Goal: Navigation & Orientation: Find specific page/section

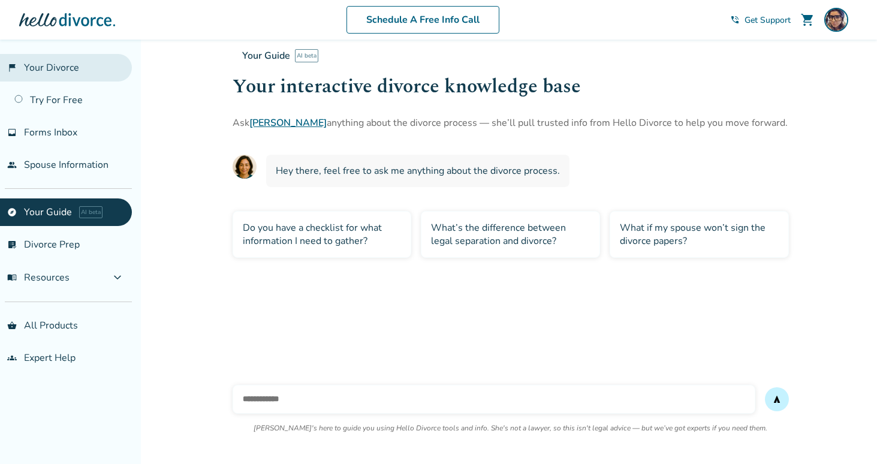
click at [54, 69] on link "flag_2 Your Divorce" at bounding box center [66, 68] width 132 height 28
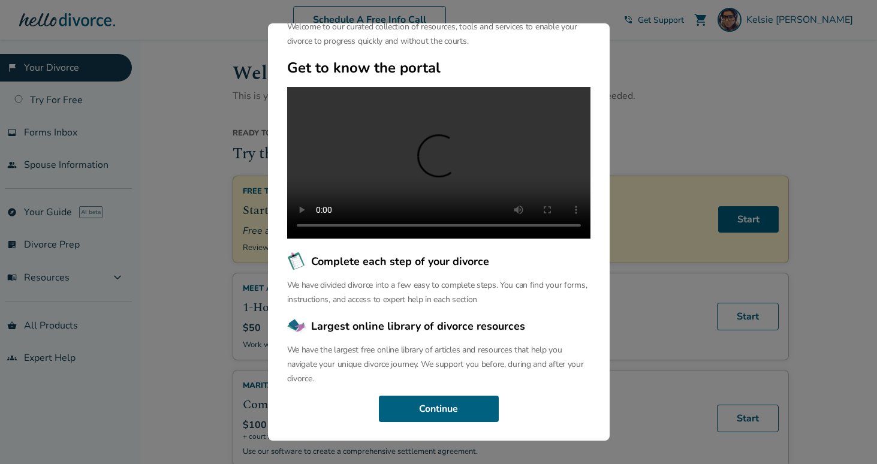
scroll to position [79, 0]
click at [396, 408] on button "Continue" at bounding box center [439, 409] width 120 height 26
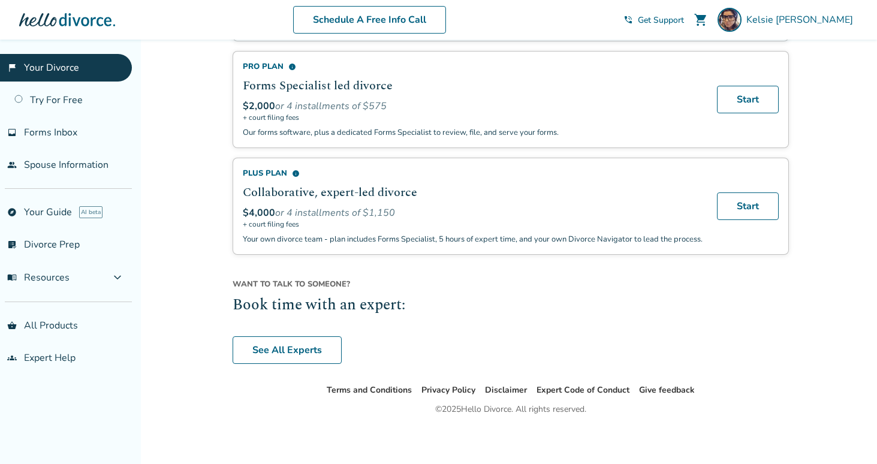
scroll to position [865, 0]
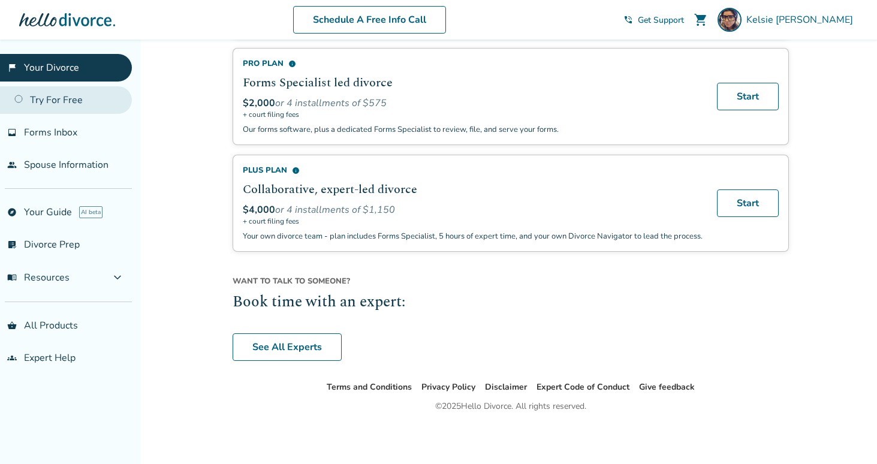
click at [79, 94] on link "Try For Free" at bounding box center [66, 100] width 132 height 28
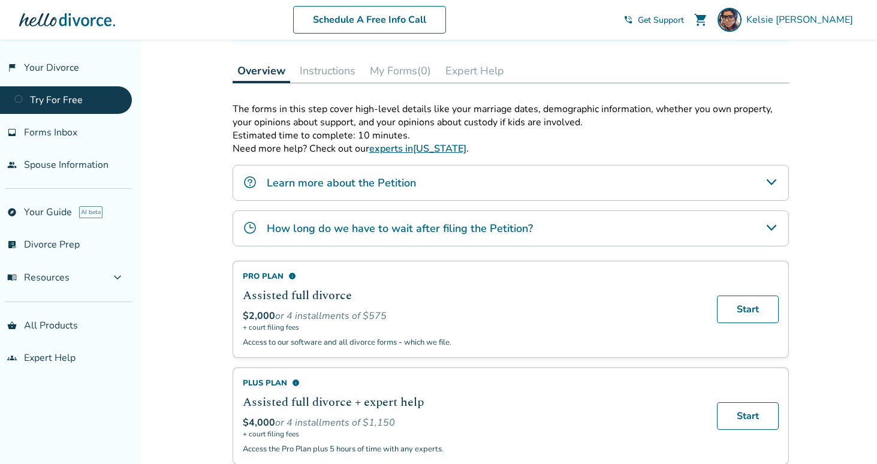
scroll to position [167, 0]
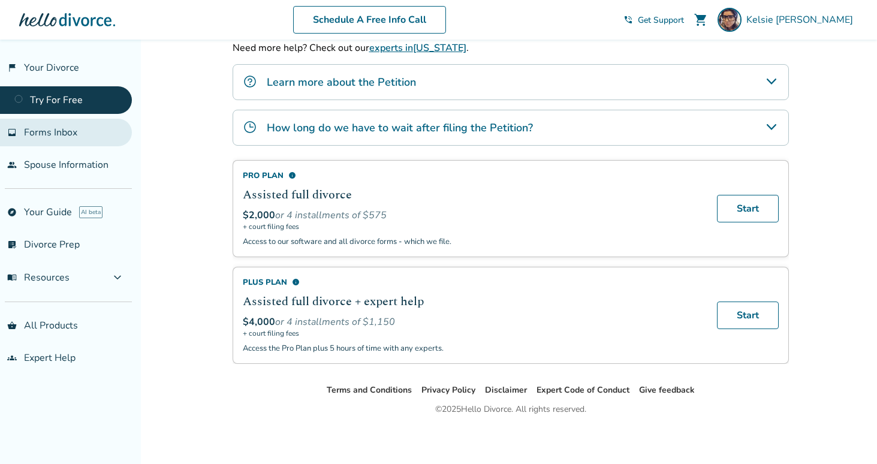
click at [87, 126] on link "inbox Forms Inbox" at bounding box center [66, 133] width 132 height 28
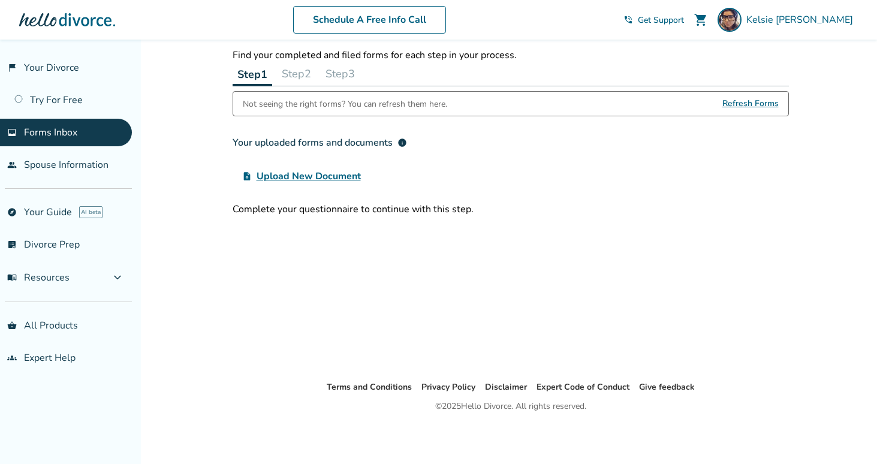
scroll to position [40, 0]
click at [83, 163] on link "people Spouse Information" at bounding box center [66, 165] width 132 height 28
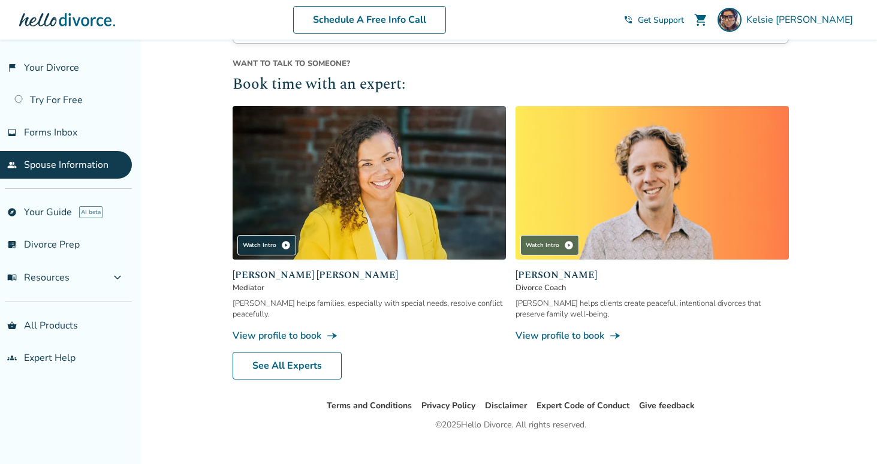
scroll to position [431, 0]
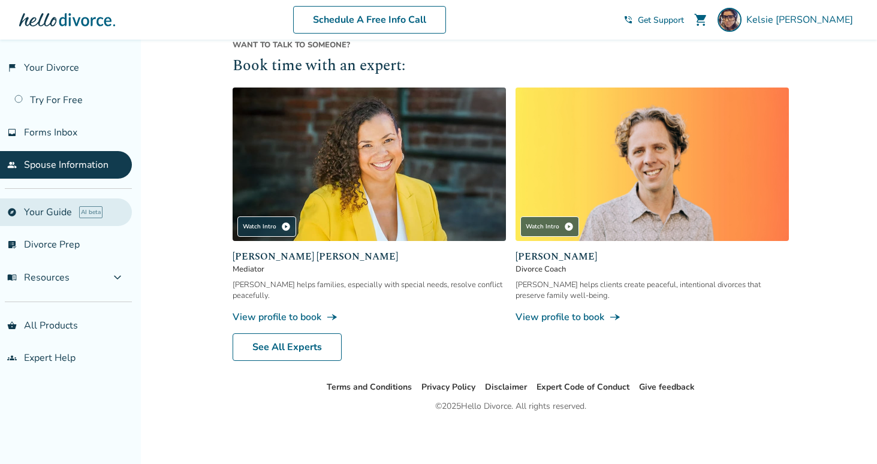
click at [39, 202] on link "explore Your Guide AI beta" at bounding box center [66, 213] width 132 height 28
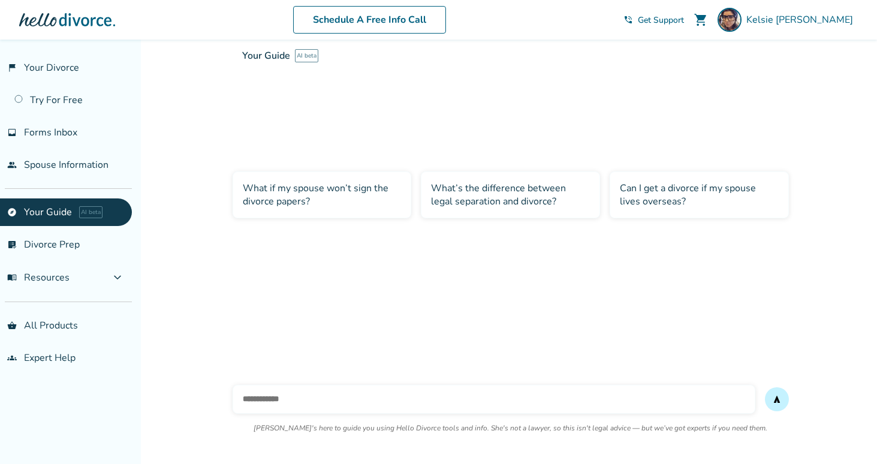
scroll to position [40, 0]
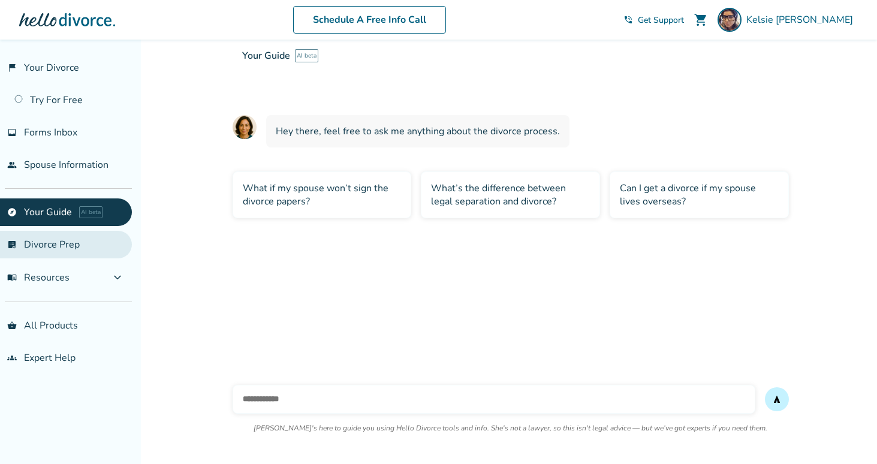
click at [43, 251] on link "list_alt_check Divorce Prep" at bounding box center [66, 245] width 132 height 28
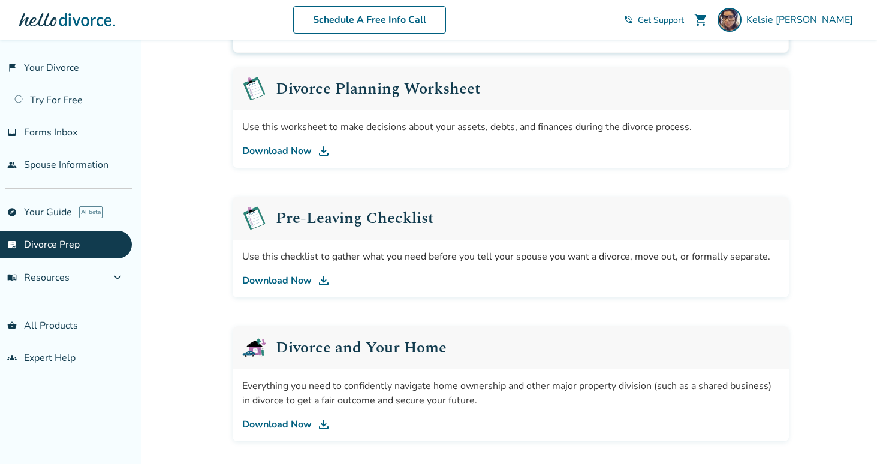
scroll to position [184, 0]
click at [294, 146] on link "Download Now" at bounding box center [510, 150] width 537 height 14
click at [273, 278] on link "Download Now" at bounding box center [510, 279] width 537 height 14
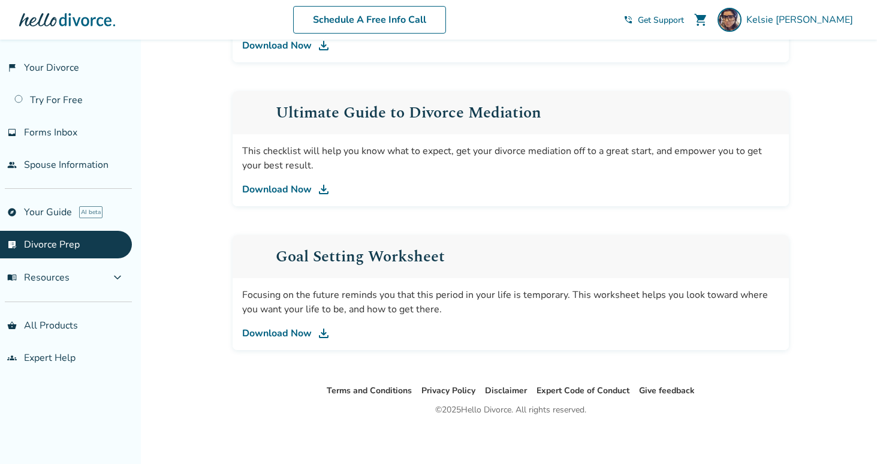
scroll to position [708, 0]
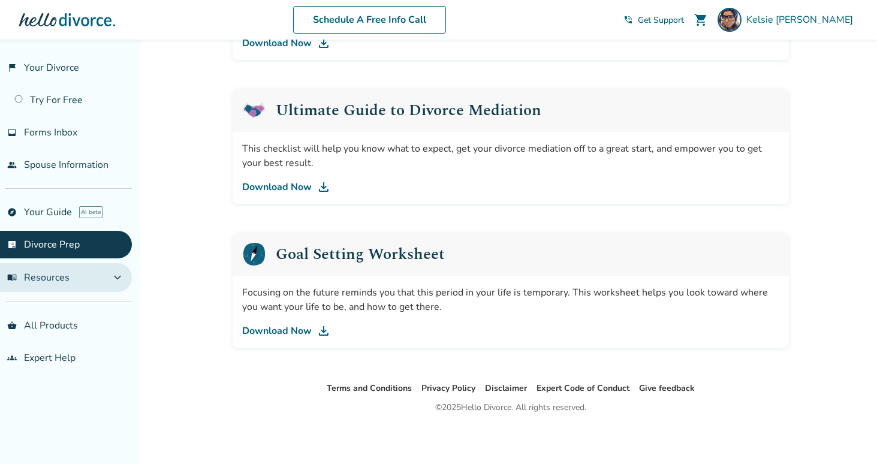
click at [70, 271] on button "menu_book Resources expand_more" at bounding box center [66, 277] width 132 height 29
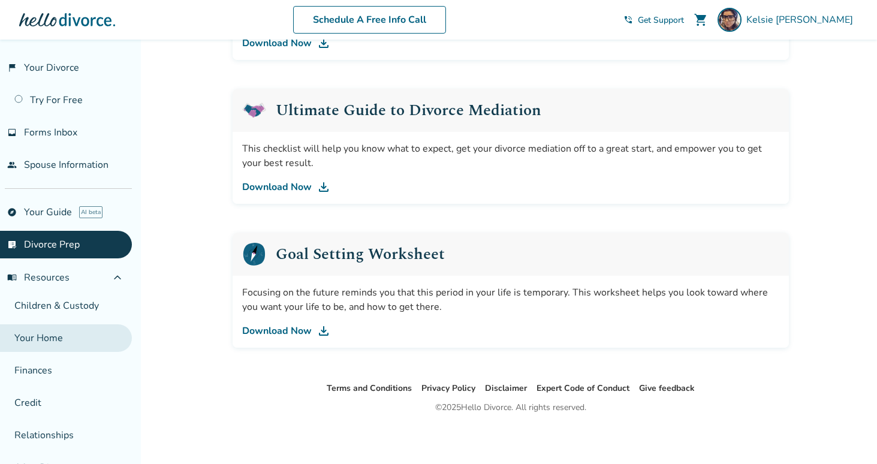
scroll to position [107, 0]
